Goal: Task Accomplishment & Management: Use online tool/utility

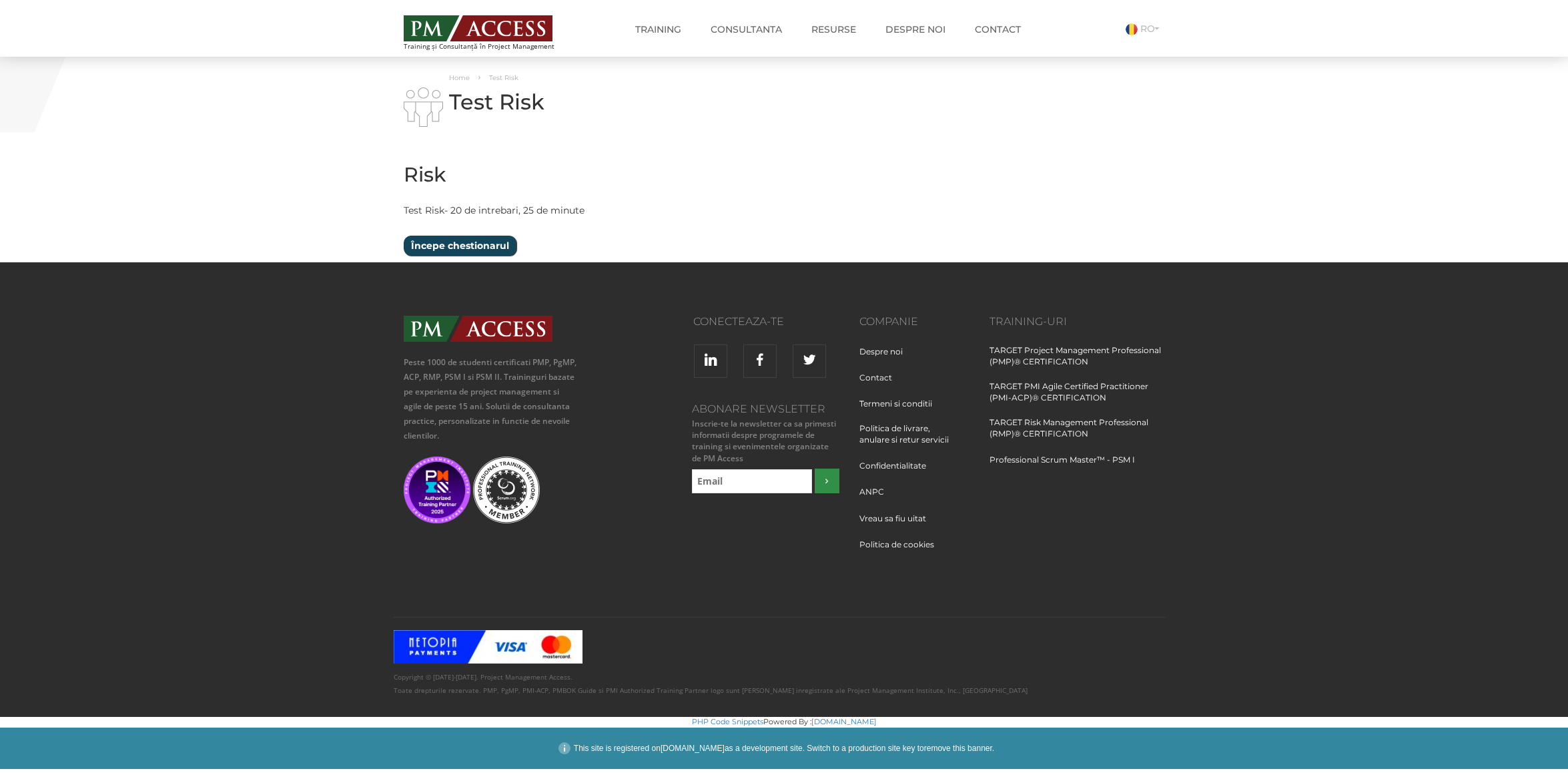
click at [475, 246] on input "Începe chestionarul" at bounding box center [460, 245] width 113 height 20
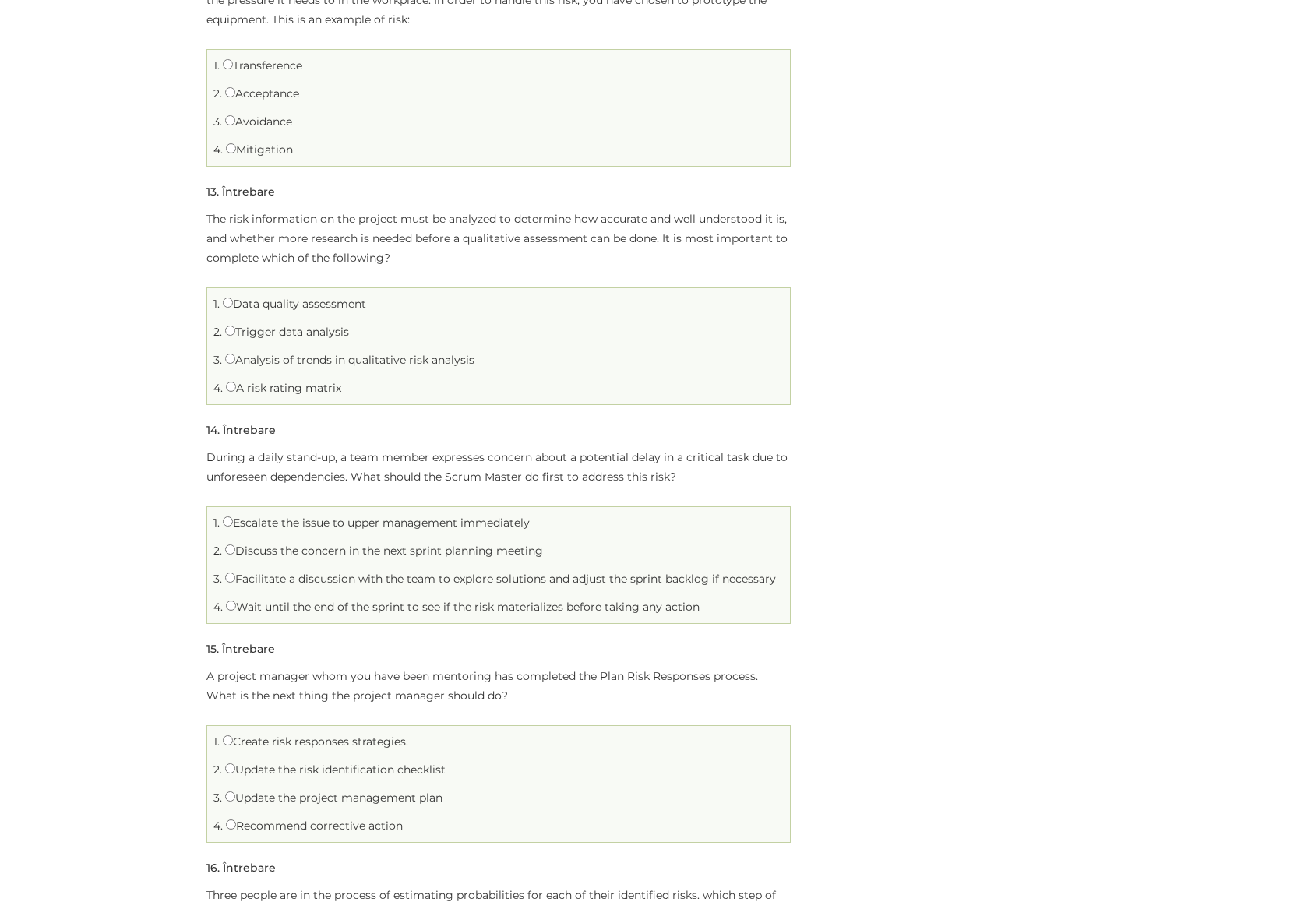
scroll to position [2850, 0]
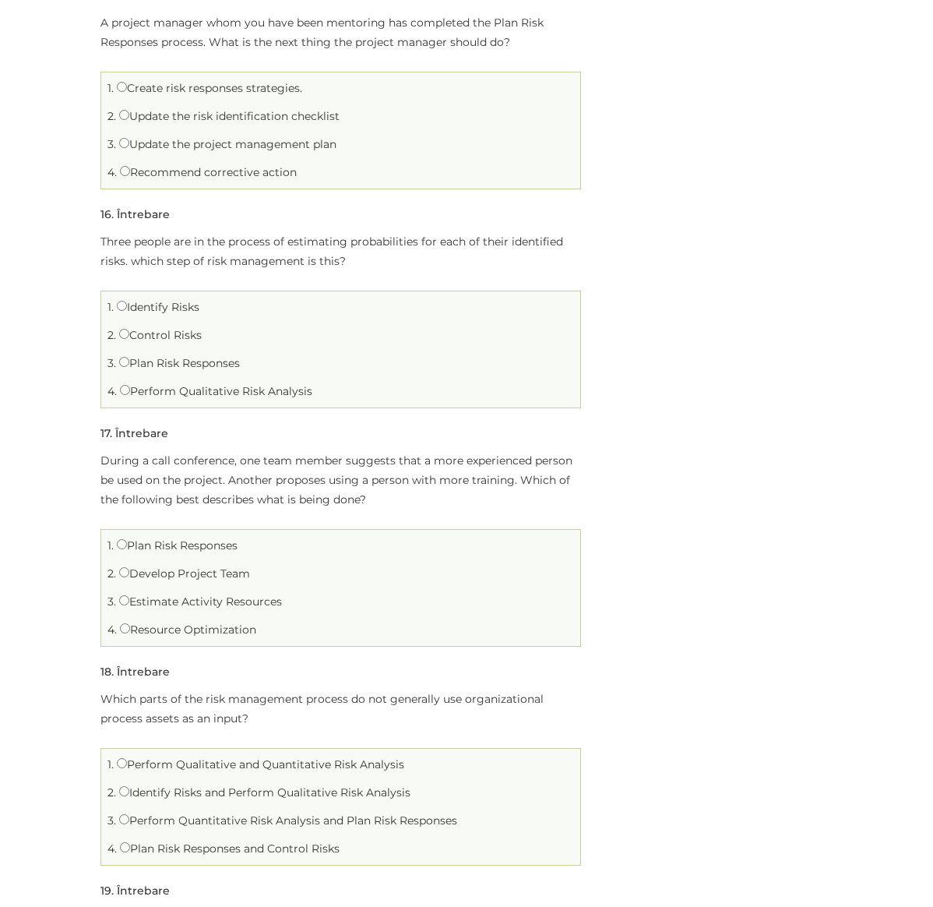
scroll to position [3683, 0]
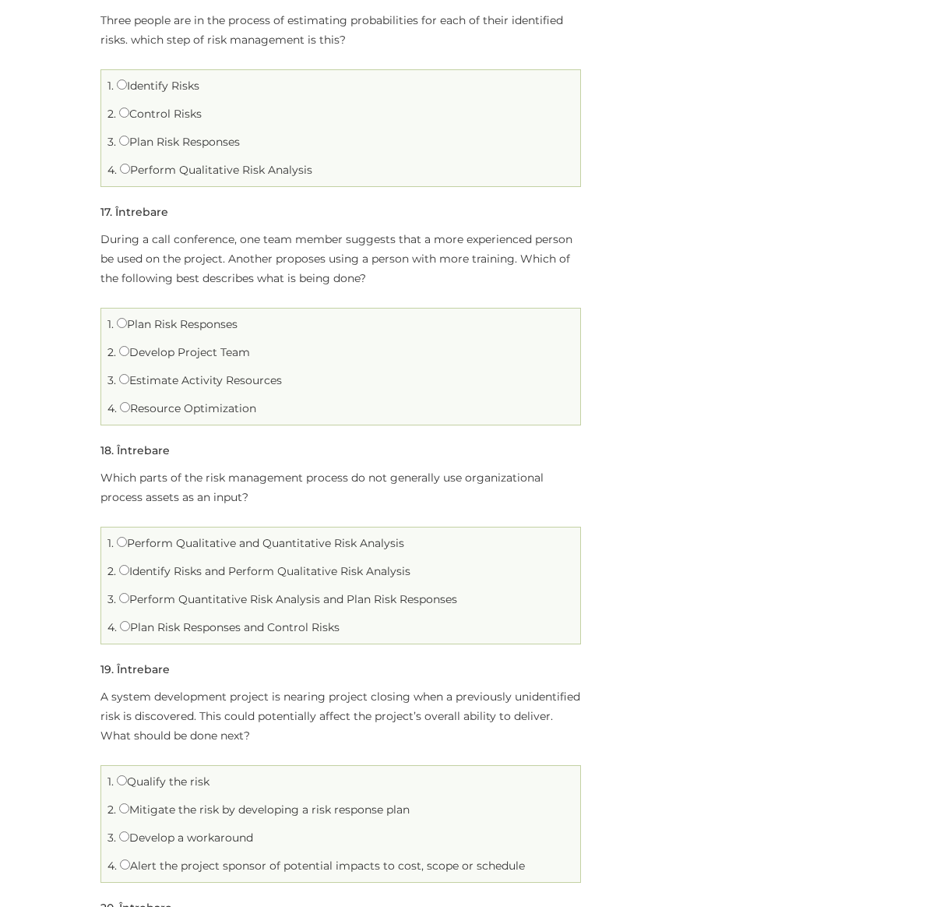
scroll to position [3896, 0]
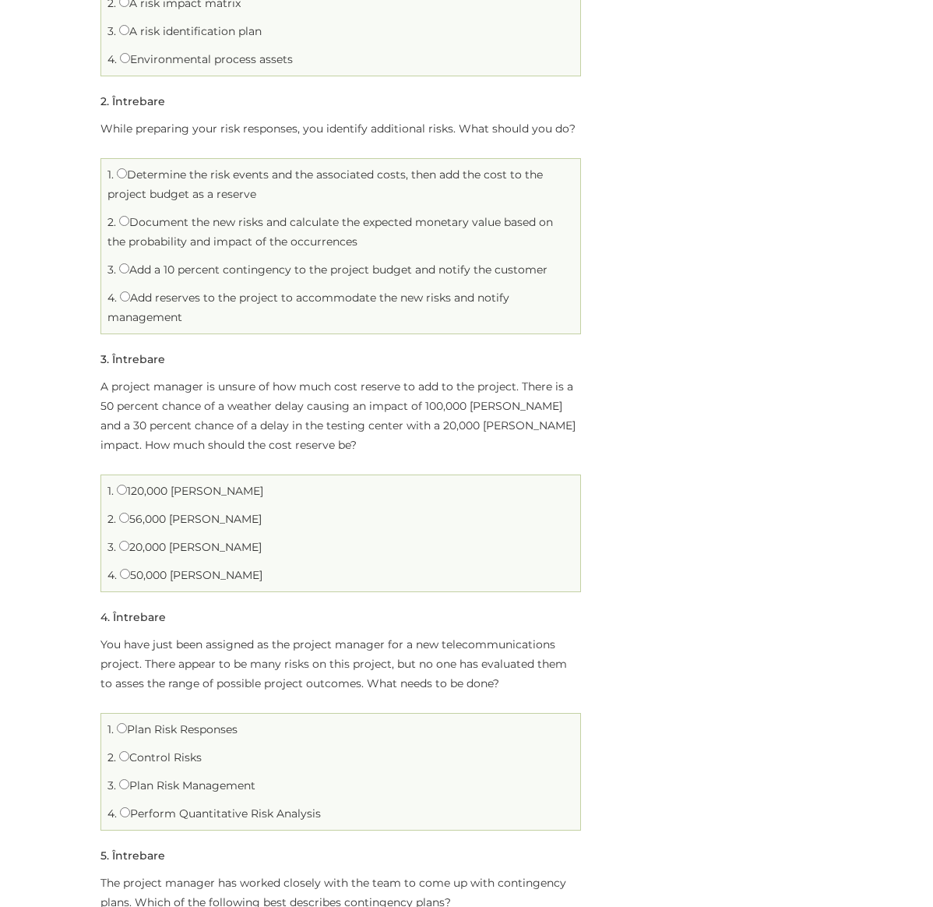
scroll to position [371, 0]
